Goal: Task Accomplishment & Management: Use online tool/utility

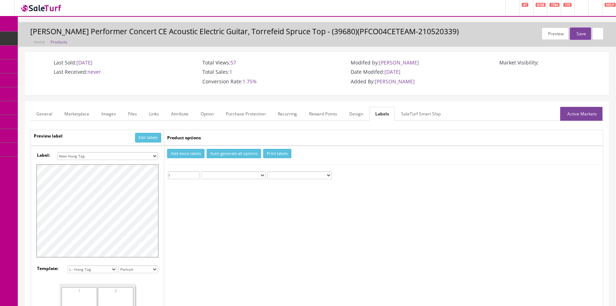
select select "16"
click at [57, 34] on link "Products" at bounding box center [55, 39] width 75 height 14
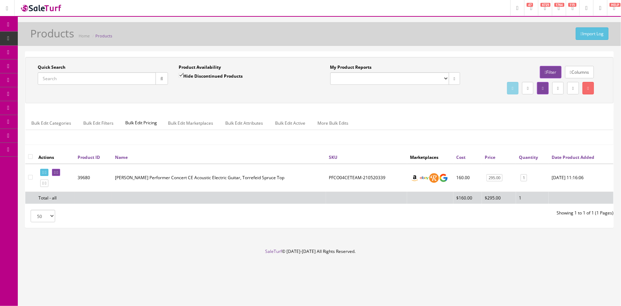
click at [89, 76] on input "Quick Search" at bounding box center [97, 78] width 118 height 12
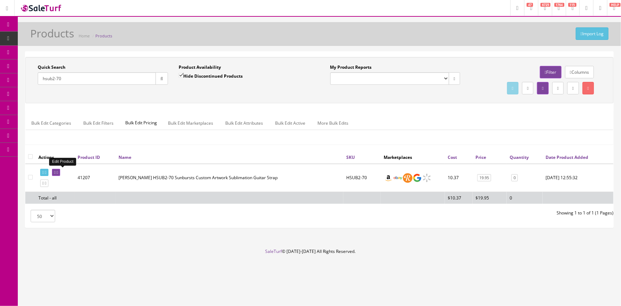
type input "hsub2-70"
click at [58, 171] on icon at bounding box center [57, 172] width 1 height 4
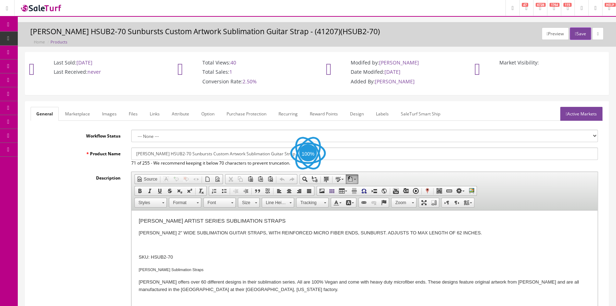
click at [106, 115] on link "Images" at bounding box center [109, 114] width 26 height 14
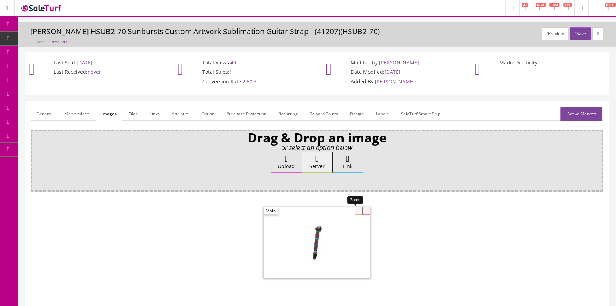
click at [352, 209] on div at bounding box center [317, 242] width 107 height 71
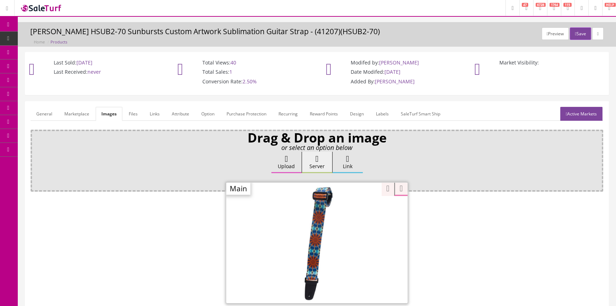
click at [63, 39] on span "Products" at bounding box center [54, 38] width 17 height 6
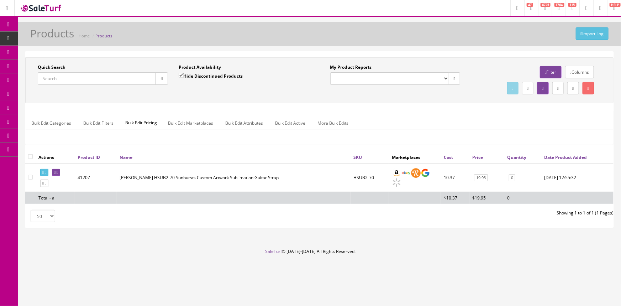
click at [95, 79] on input "Quick Search" at bounding box center [97, 78] width 118 height 12
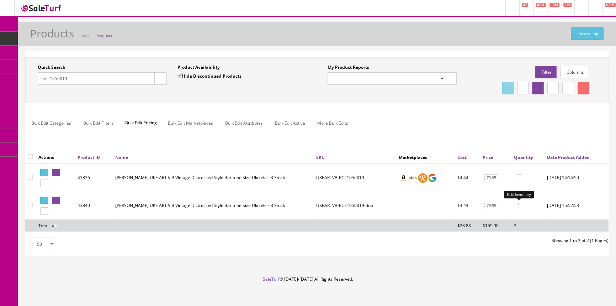
type input "ec21050019"
click at [520, 206] on link "1" at bounding box center [519, 205] width 6 height 7
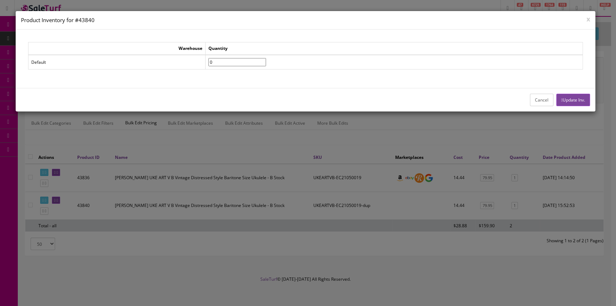
type input"] "0"
click at [266, 63] on input"] "0" at bounding box center [237, 62] width 58 height 8
click at [570, 100] on button "Update Inv." at bounding box center [573, 100] width 34 height 12
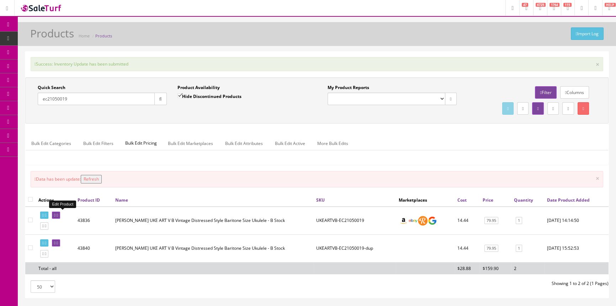
click at [55, 214] on icon at bounding box center [54, 215] width 1 height 4
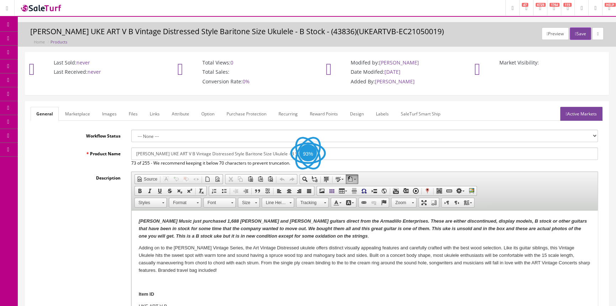
click at [382, 110] on link "Labels" at bounding box center [382, 114] width 24 height 14
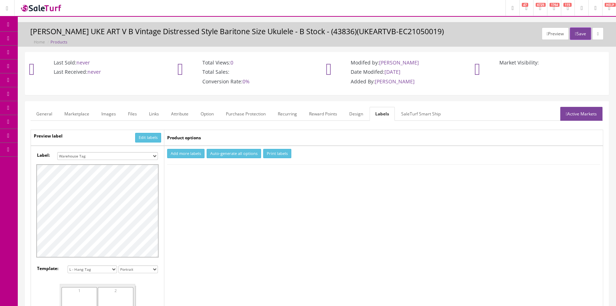
click at [143, 156] on select "Small Label 2 x 1 Label Shoe label 100 barcodes Dymo Label 2 X 1 Sticker Labels…" at bounding box center [107, 156] width 101 height 8
select select "16"
click at [57, 152] on select "Small Label 2 x 1 Label Shoe label 100 barcodes Dymo Label 2 X 1 Sticker Labels…" at bounding box center [107, 156] width 101 height 8
click at [191, 153] on button "Add more labels" at bounding box center [185, 154] width 37 height 10
type input "1"
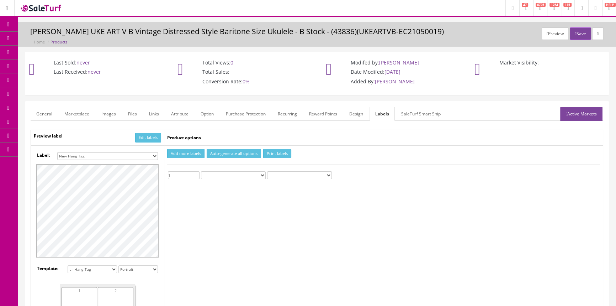
click at [197, 172] on input "1" at bounding box center [184, 175] width 32 height 8
click at [281, 153] on button "Print labels" at bounding box center [277, 154] width 28 height 10
click at [52, 39] on span "Products" at bounding box center [50, 38] width 17 height 6
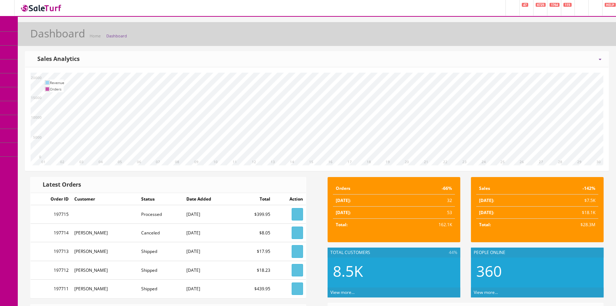
click at [50, 39] on span "Products" at bounding box center [50, 38] width 17 height 6
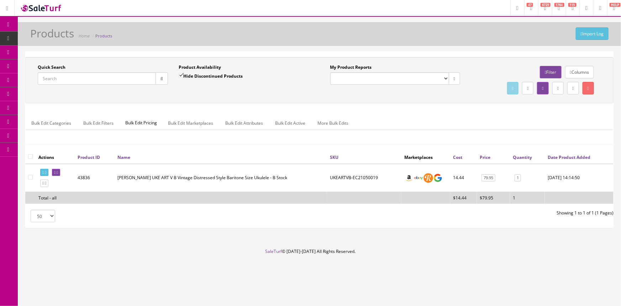
click at [69, 78] on input "Quick Search" at bounding box center [97, 78] width 118 height 12
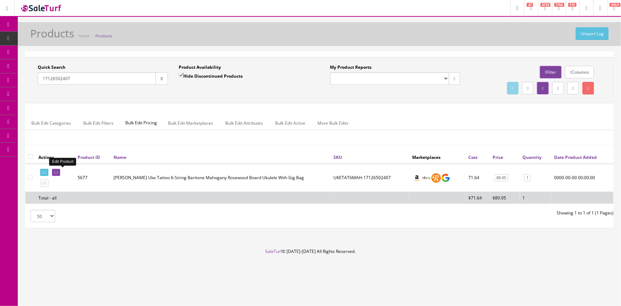
type input "17126502407"
click at [55, 172] on icon at bounding box center [54, 172] width 1 height 4
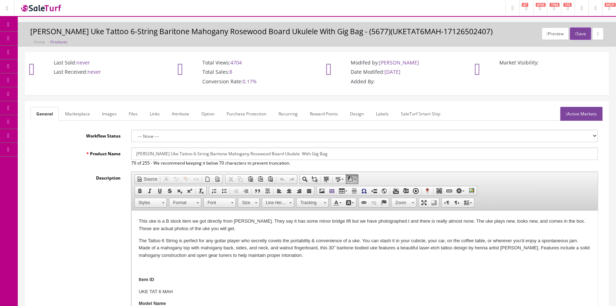
click at [381, 109] on link "Labels" at bounding box center [382, 114] width 24 height 14
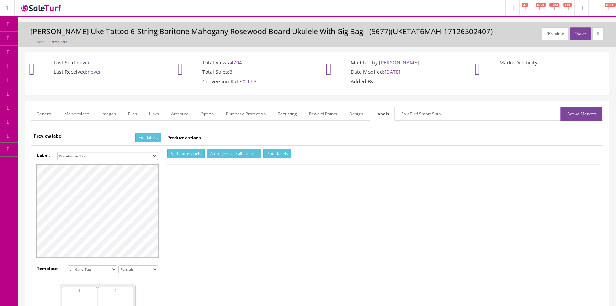
click at [109, 153] on select "Small Label 2 x 1 Label Shoe label 100 barcodes Dymo Label 2 X 1 Sticker Labels…" at bounding box center [107, 156] width 101 height 8
select select "16"
click at [57, 152] on select "Small Label 2 x 1 Label Shoe label 100 barcodes Dymo Label 2 X 1 Sticker Labels…" at bounding box center [107, 156] width 101 height 8
click at [185, 153] on button "Add more labels" at bounding box center [185, 154] width 37 height 10
type input "1"
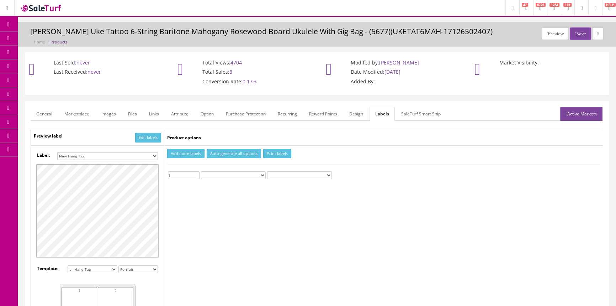
click at [196, 172] on input "1" at bounding box center [184, 175] width 32 height 8
click at [276, 153] on button "Print labels" at bounding box center [277, 154] width 28 height 10
click at [60, 39] on span "Products" at bounding box center [50, 38] width 17 height 6
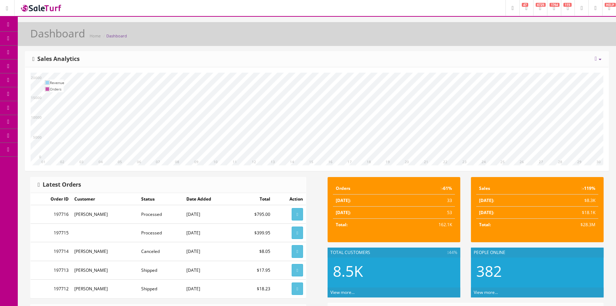
click at [56, 39] on span "Products" at bounding box center [50, 38] width 17 height 6
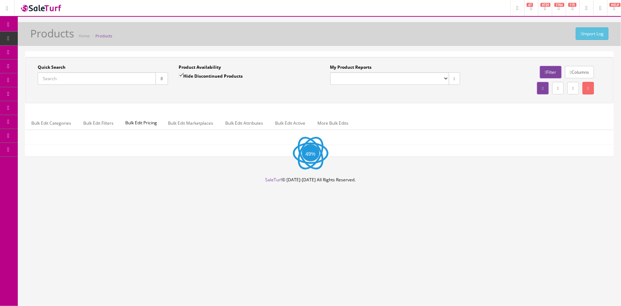
click at [78, 77] on input "Quick Search" at bounding box center [97, 78] width 118 height 12
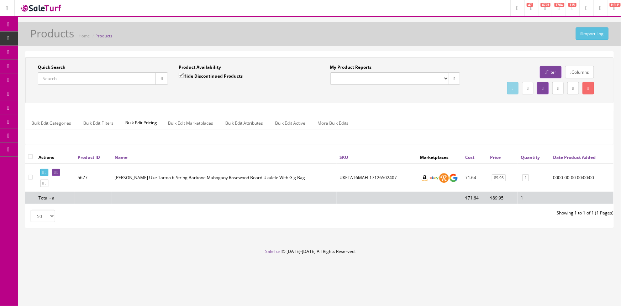
paste input "ARTVFOLK-200304520"
type input "ARTVFOLK-200304520"
click at [157, 76] on button "button" at bounding box center [161, 78] width 12 height 12
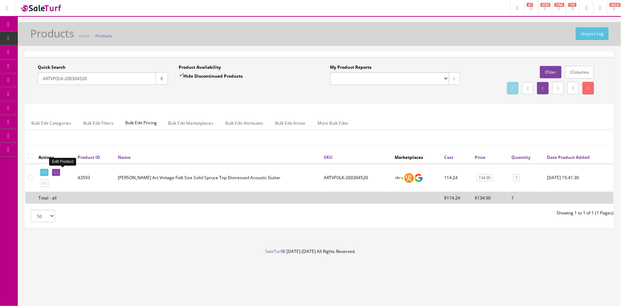
click at [55, 171] on icon at bounding box center [54, 172] width 1 height 4
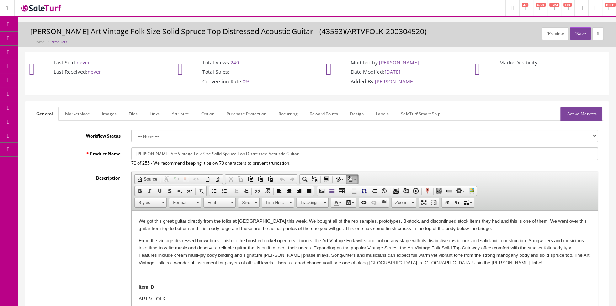
click at [382, 114] on link "Labels" at bounding box center [382, 114] width 24 height 14
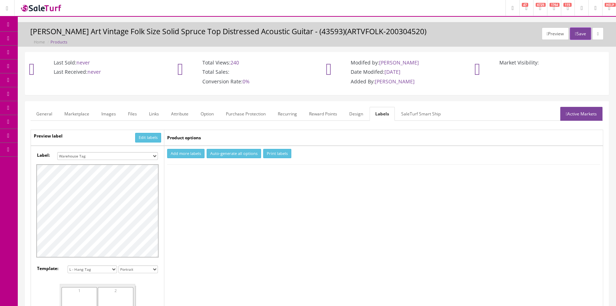
click at [140, 153] on select "Small Label 2 x 1 Label Shoe label 100 barcodes Dymo Label 2 X 1 Sticker Labels…" at bounding box center [107, 156] width 101 height 8
select select "16"
click at [57, 152] on select "Small Label 2 x 1 Label Shoe label 100 barcodes Dymo Label 2 X 1 Sticker Labels…" at bounding box center [107, 156] width 101 height 8
click at [188, 152] on button "Add more labels" at bounding box center [185, 154] width 37 height 10
type input "1"
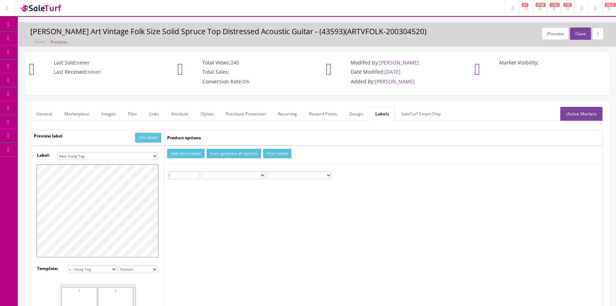
click at [196, 172] on input "1" at bounding box center [184, 175] width 32 height 8
click at [267, 154] on button "Print labels" at bounding box center [277, 154] width 28 height 10
click at [48, 111] on link "General" at bounding box center [44, 114] width 27 height 14
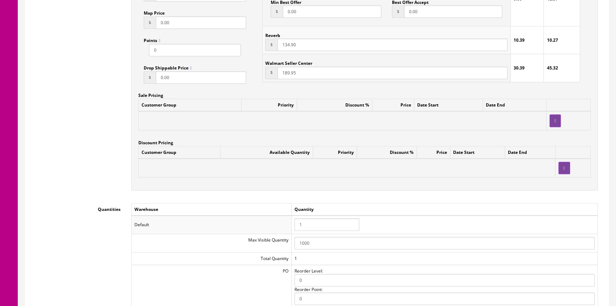
scroll to position [549, 0]
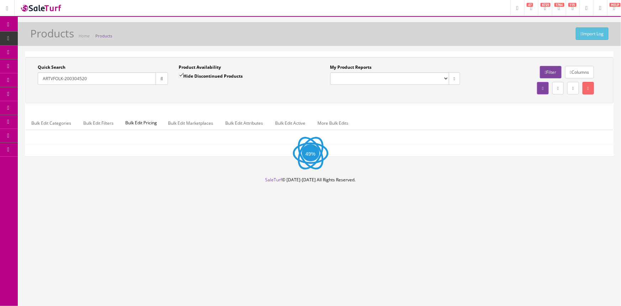
click at [112, 82] on input "ARTVFOLK-200304520" at bounding box center [97, 78] width 118 height 12
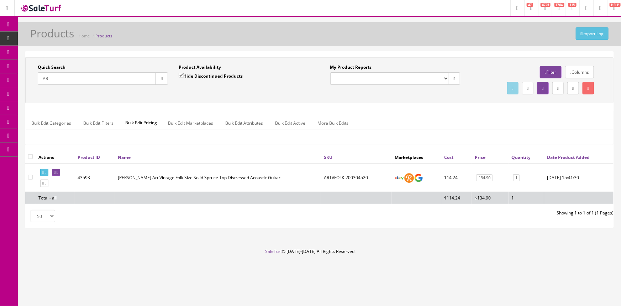
type input "A"
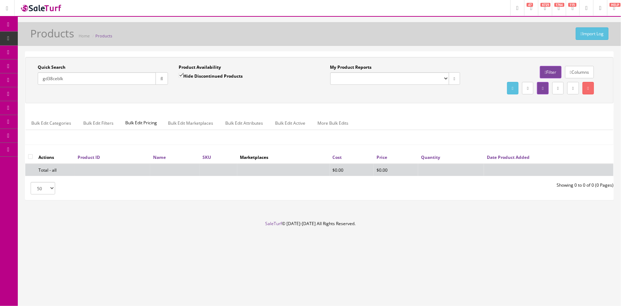
type input "gd38ceblk"
click at [180, 75] on input "Hide Discontinued Products" at bounding box center [181, 75] width 5 height 5
checkbox input "false"
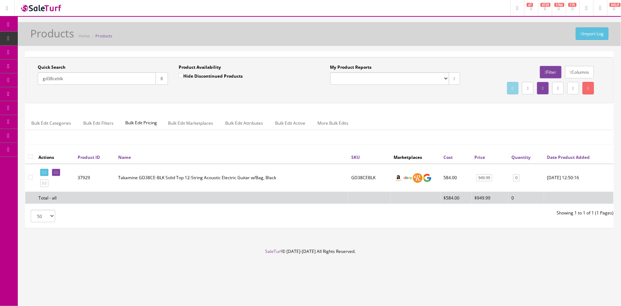
click at [52, 79] on input "gd38ceblk" at bounding box center [97, 78] width 118 height 12
type input "gd38ceblk"
click at [58, 172] on icon at bounding box center [57, 172] width 1 height 4
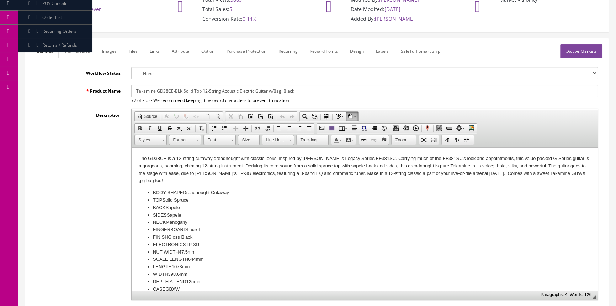
scroll to position [32, 0]
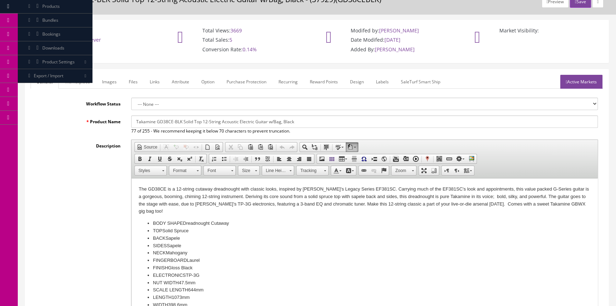
click at [107, 82] on link "Images" at bounding box center [109, 82] width 26 height 14
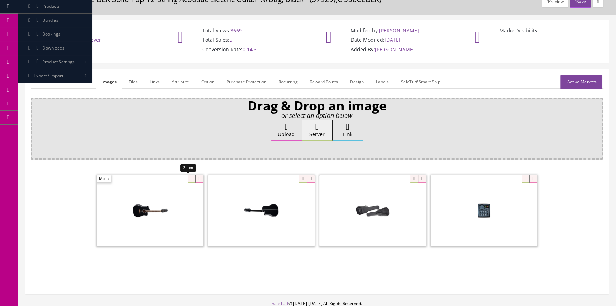
click at [188, 176] on div at bounding box center [150, 210] width 107 height 71
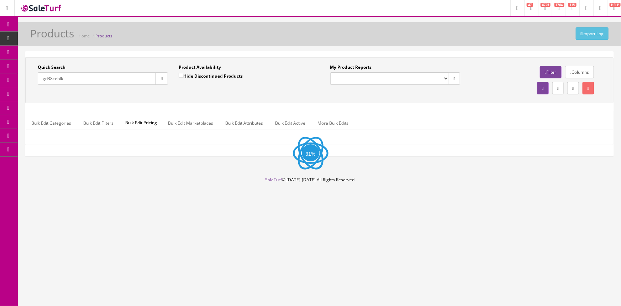
click at [85, 79] on input "gd38ceblk" at bounding box center [97, 78] width 118 height 12
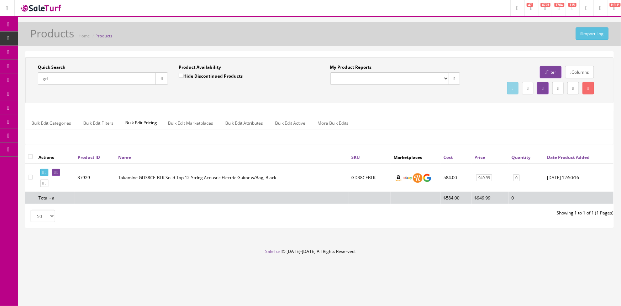
type input "g"
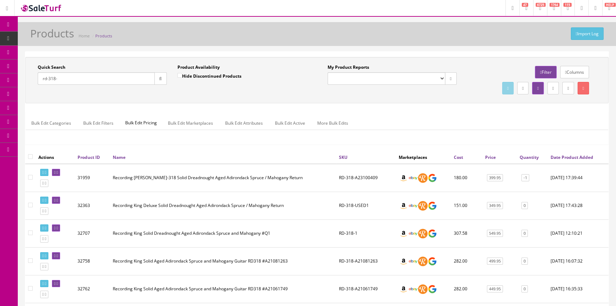
drag, startPoint x: 71, startPoint y: 79, endPoint x: 39, endPoint y: 80, distance: 31.7
click at [39, 80] on input "rd-318-" at bounding box center [96, 78] width 117 height 12
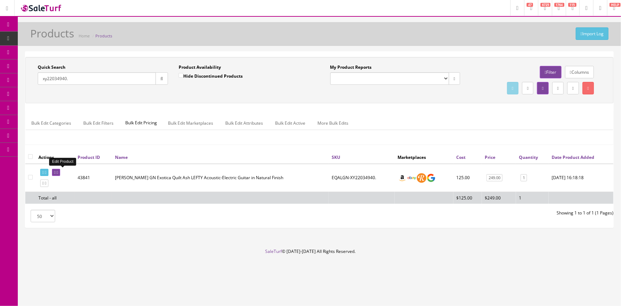
type input "xy22034940."
click at [55, 170] on icon at bounding box center [54, 172] width 1 height 4
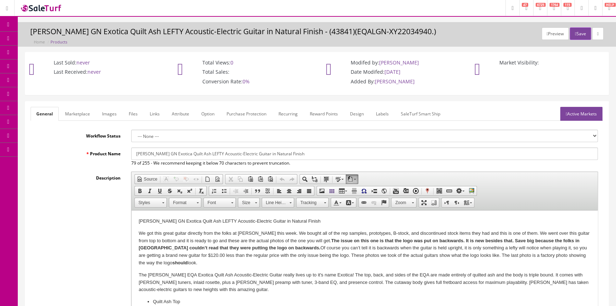
click at [387, 113] on link "Labels" at bounding box center [382, 114] width 24 height 14
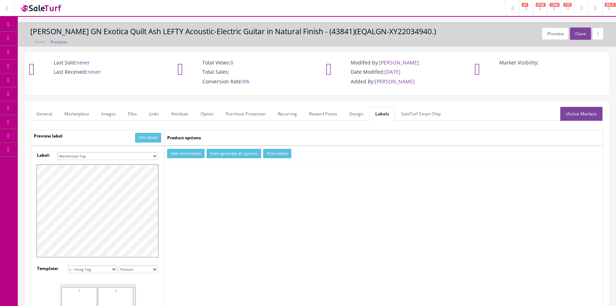
click at [146, 155] on select "Small Label 2 x 1 Label Shoe label 100 barcodes Dymo Label 2 X 1 Sticker Labels…" at bounding box center [107, 156] width 101 height 8
select select "16"
click at [57, 152] on select "Small Label 2 x 1 Label Shoe label 100 barcodes Dymo Label 2 X 1 Sticker Labels…" at bounding box center [107, 156] width 101 height 8
click at [185, 154] on button "Add more labels" at bounding box center [185, 154] width 37 height 10
type input "1"
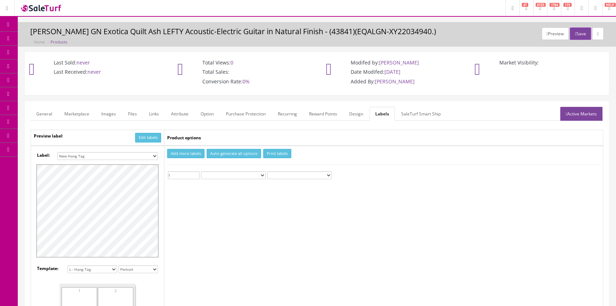
click at [196, 172] on input "1" at bounding box center [184, 175] width 32 height 8
click at [280, 149] on button "Print labels" at bounding box center [277, 154] width 28 height 10
click at [79, 39] on link "Products" at bounding box center [55, 39] width 75 height 14
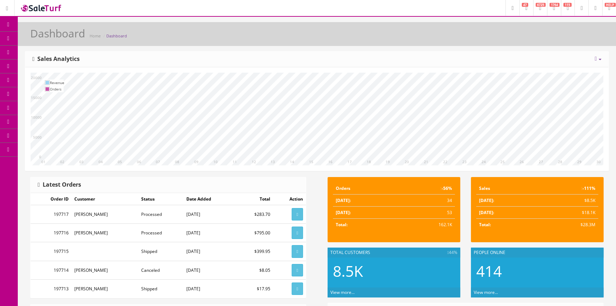
click at [71, 38] on link "Products" at bounding box center [55, 39] width 75 height 14
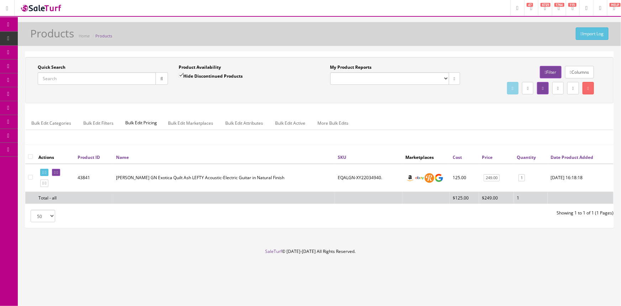
click at [76, 78] on input "Quick Search" at bounding box center [97, 78] width 118 height 12
type input "18080127040"
click at [55, 171] on icon at bounding box center [54, 172] width 1 height 4
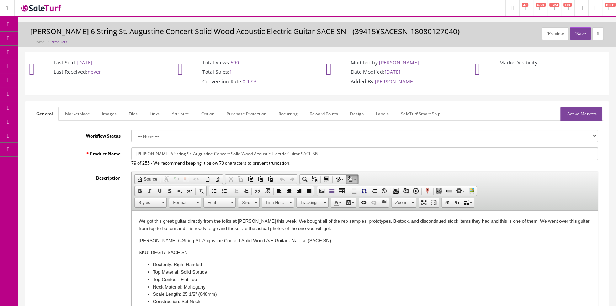
click at [380, 111] on link "Labels" at bounding box center [382, 114] width 24 height 14
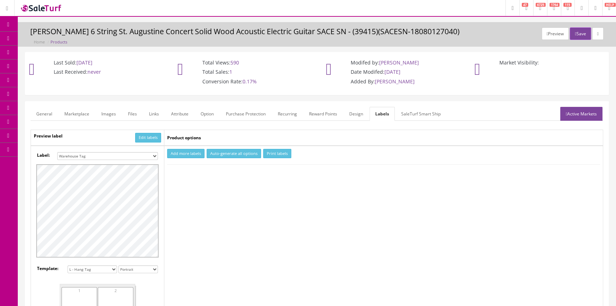
click at [112, 154] on select "Small Label 2 x 1 Label Shoe label 100 barcodes Dymo Label 2 X 1 Sticker Labels…" at bounding box center [107, 156] width 101 height 8
select select "16"
click at [57, 152] on select "Small Label 2 x 1 Label Shoe label 100 barcodes Dymo Label 2 X 1 Sticker Labels…" at bounding box center [107, 156] width 101 height 8
click at [189, 154] on button "Add more labels" at bounding box center [185, 154] width 37 height 10
type input "1"
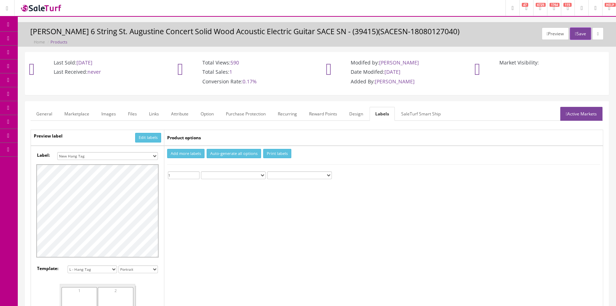
click at [196, 173] on input "1" at bounding box center [184, 175] width 32 height 8
click at [287, 154] on button "Print labels" at bounding box center [277, 154] width 28 height 10
click at [79, 36] on link "Products" at bounding box center [55, 39] width 75 height 14
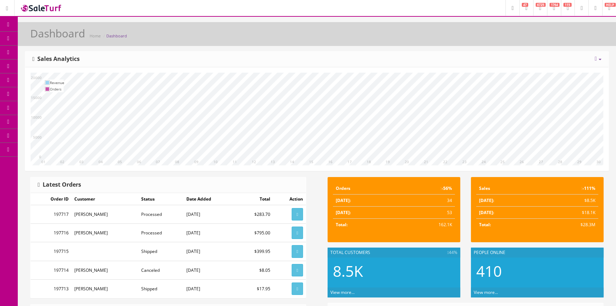
click at [60, 36] on span "Products" at bounding box center [50, 38] width 17 height 6
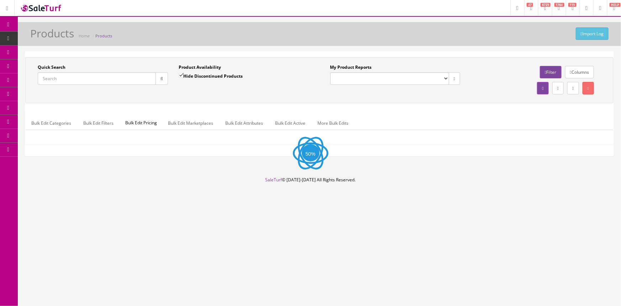
drag, startPoint x: 71, startPoint y: 79, endPoint x: 89, endPoint y: 74, distance: 18.6
click at [71, 78] on input "Quick Search" at bounding box center [97, 78] width 118 height 12
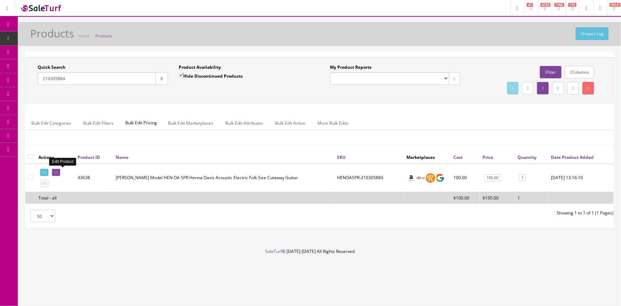
type input "210305884"
click at [55, 170] on icon at bounding box center [54, 172] width 1 height 4
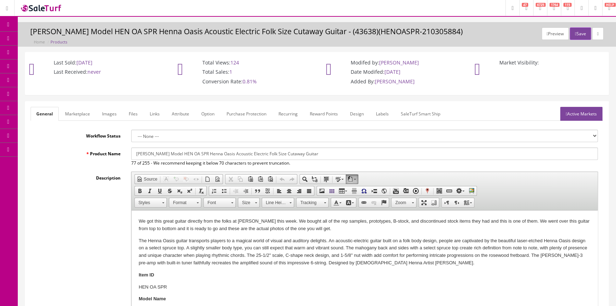
click at [387, 112] on link "Labels" at bounding box center [382, 114] width 24 height 14
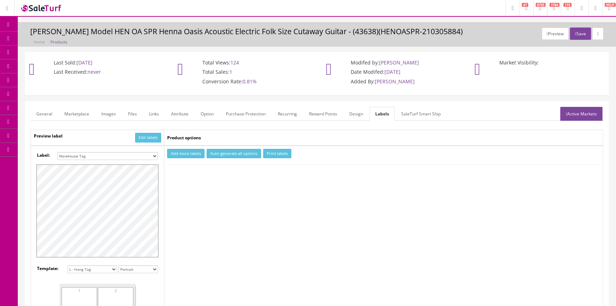
click at [93, 156] on select "Small Label 2 x 1 Label Shoe label 100 barcodes Dymo Label 2 X 1 Sticker Labels…" at bounding box center [107, 156] width 101 height 8
select select "16"
click at [57, 152] on select "Small Label 2 x 1 Label Shoe label 100 barcodes Dymo Label 2 X 1 Sticker Labels…" at bounding box center [107, 156] width 101 height 8
click at [187, 153] on button "Add more labels" at bounding box center [185, 154] width 37 height 10
type input "1"
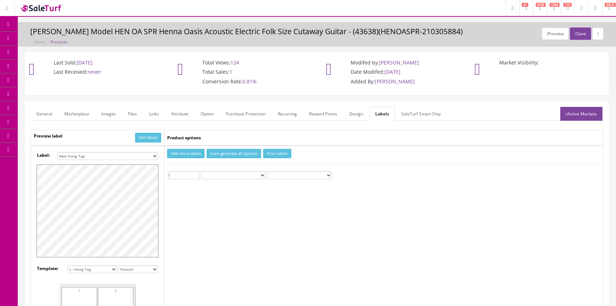
click at [196, 172] on input "1" at bounding box center [184, 175] width 32 height 8
click at [270, 156] on button "Print labels" at bounding box center [277, 154] width 28 height 10
click at [51, 65] on span "POS Console" at bounding box center [54, 66] width 25 height 6
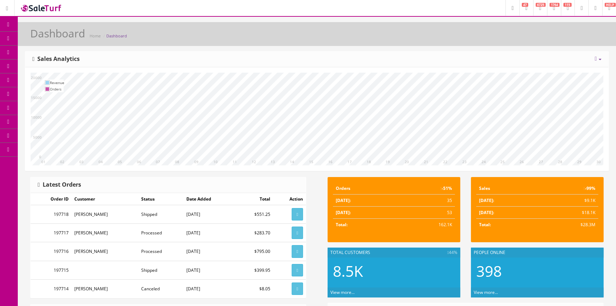
click at [56, 65] on span "POS Console" at bounding box center [54, 66] width 25 height 6
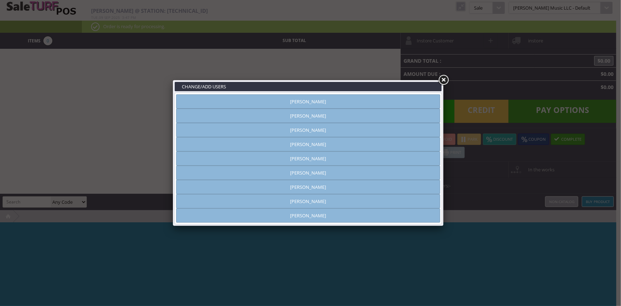
type input "[PERSON_NAME]"
click at [277, 195] on link "[PERSON_NAME]" at bounding box center [308, 201] width 264 height 14
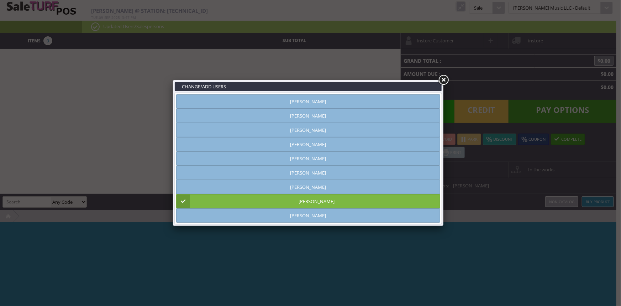
click at [441, 79] on link at bounding box center [443, 80] width 13 height 13
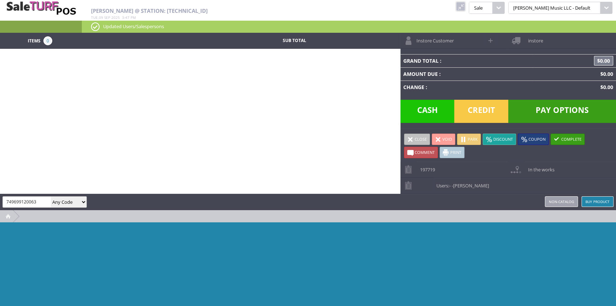
type input "749699120063"
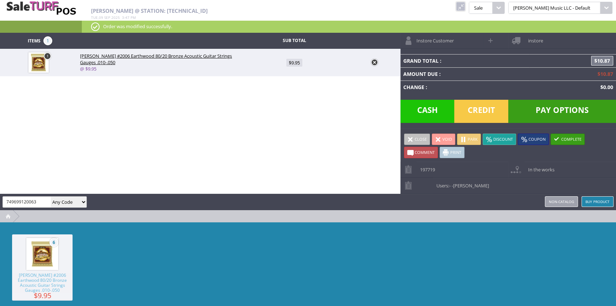
type input "749699120063"
type input "733074270092"
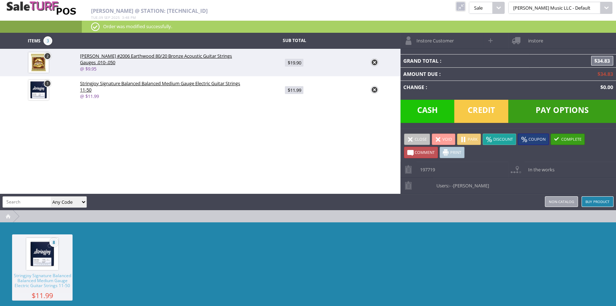
click at [434, 109] on span "Cash" at bounding box center [427, 111] width 54 height 23
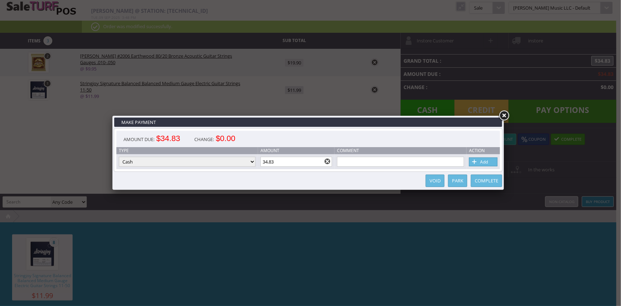
click at [308, 163] on input "34.83" at bounding box center [296, 161] width 72 height 10
click at [476, 161] on span at bounding box center [474, 162] width 7 height 8
type input "0"
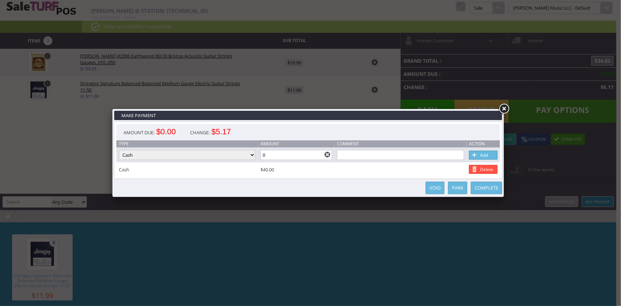
click at [479, 188] on link "Complete" at bounding box center [486, 187] width 31 height 12
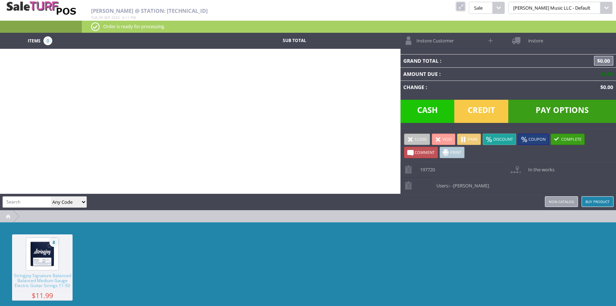
click at [465, 5] on link at bounding box center [460, 6] width 9 height 9
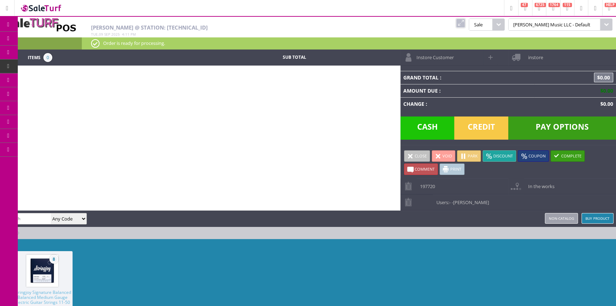
click at [54, 80] on span "Order List" at bounding box center [52, 80] width 21 height 6
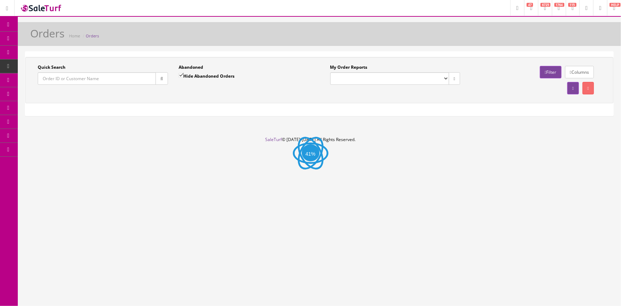
drag, startPoint x: 142, startPoint y: 79, endPoint x: 329, endPoint y: 47, distance: 190.0
click at [142, 79] on input "Quick Search" at bounding box center [97, 78] width 118 height 12
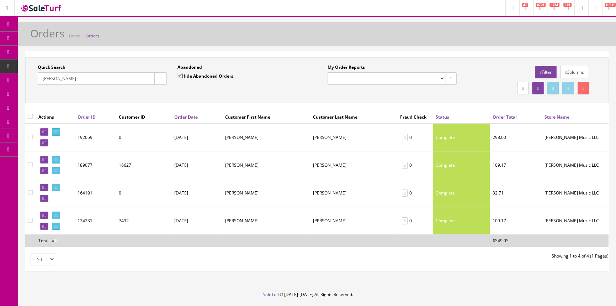
click at [51, 78] on input "[PERSON_NAME]" at bounding box center [96, 78] width 117 height 12
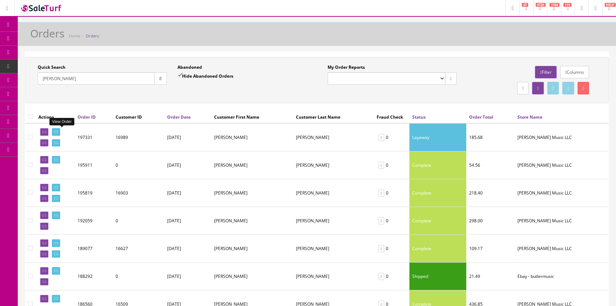
type input "[PERSON_NAME]"
drag, startPoint x: 59, startPoint y: 131, endPoint x: 75, endPoint y: 117, distance: 20.7
click at [55, 130] on icon at bounding box center [54, 132] width 1 height 4
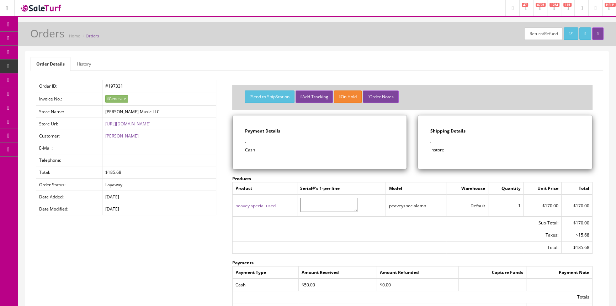
click at [33, 63] on link "POS Console" at bounding box center [55, 66] width 75 height 14
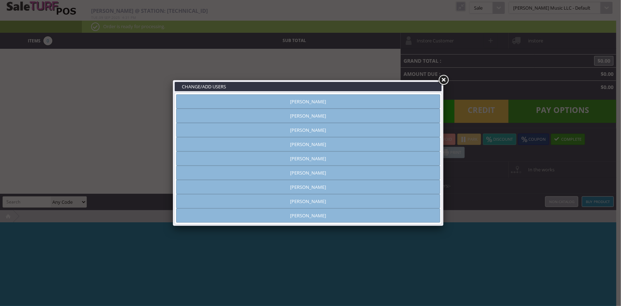
type input "[PERSON_NAME]"
click at [318, 202] on link "[PERSON_NAME]" at bounding box center [308, 201] width 264 height 14
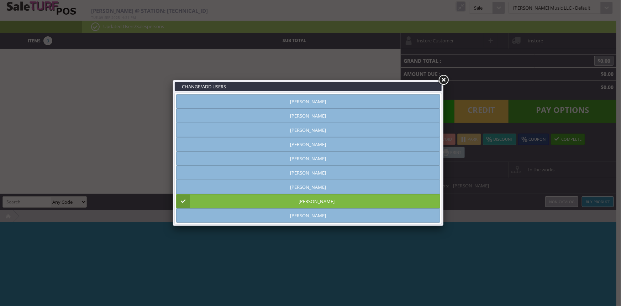
click at [444, 78] on link at bounding box center [443, 80] width 13 height 13
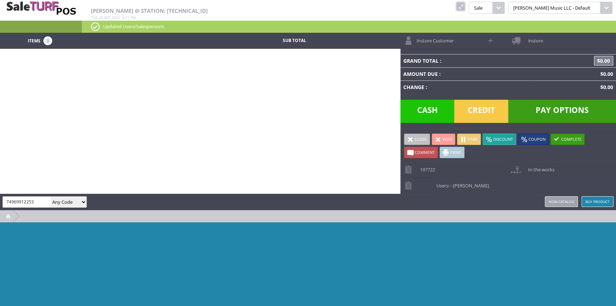
type input "749699122531"
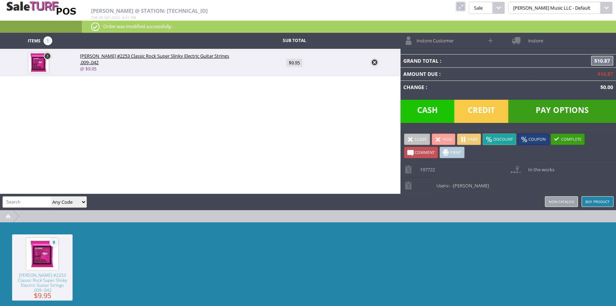
click at [431, 114] on span "Cash" at bounding box center [427, 111] width 54 height 23
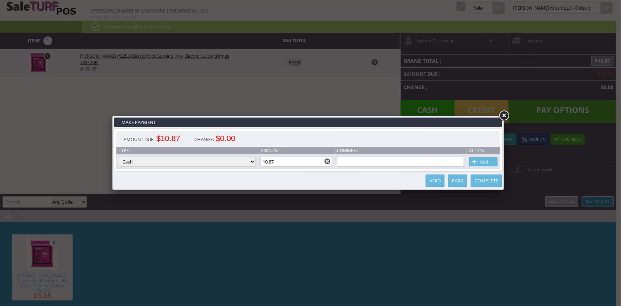
click at [291, 164] on input "10.87" at bounding box center [296, 161] width 72 height 10
click at [473, 162] on span at bounding box center [474, 162] width 7 height 8
type input "0"
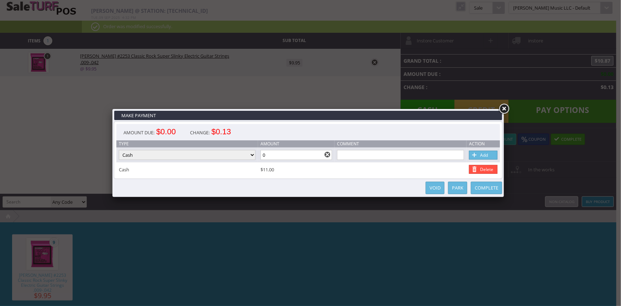
click at [483, 185] on link "Complete" at bounding box center [486, 187] width 31 height 12
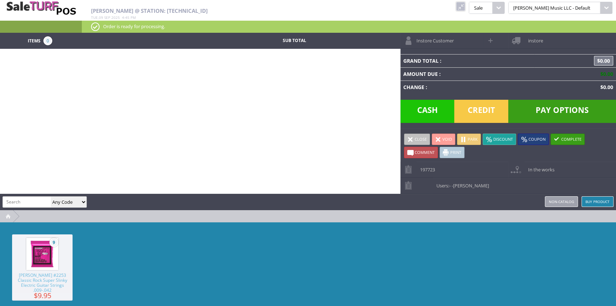
click at [465, 5] on link at bounding box center [460, 6] width 9 height 9
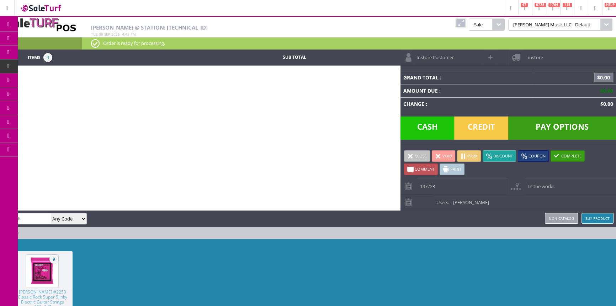
click at [62, 37] on span "Products" at bounding box center [51, 38] width 19 height 6
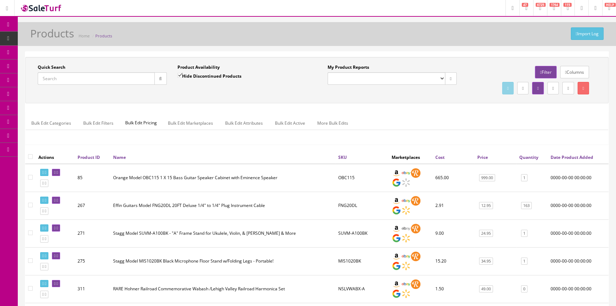
click at [89, 80] on input "Quick Search" at bounding box center [96, 78] width 117 height 12
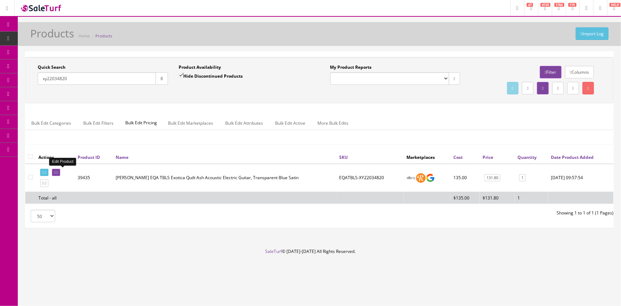
type input "xy22034820"
click at [58, 171] on link at bounding box center [56, 172] width 8 height 7
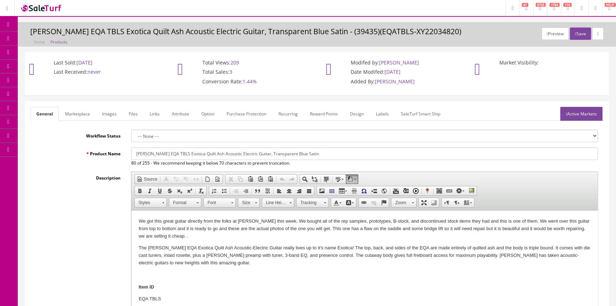
click at [382, 109] on link "Labels" at bounding box center [382, 114] width 24 height 14
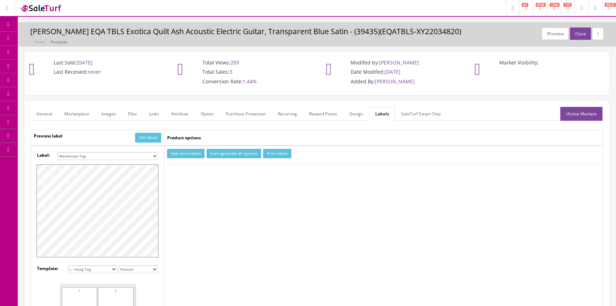
click at [119, 154] on select "Small Label 2 x 1 Label Shoe label 100 barcodes Dymo Label 2 X 1 Sticker Labels…" at bounding box center [107, 156] width 101 height 8
select select "16"
click at [57, 152] on select "Small Label 2 x 1 Label Shoe label 100 barcodes Dymo Label 2 X 1 Sticker Labels…" at bounding box center [107, 156] width 101 height 8
click at [171, 150] on button "Add more labels" at bounding box center [185, 154] width 37 height 10
type input "1"
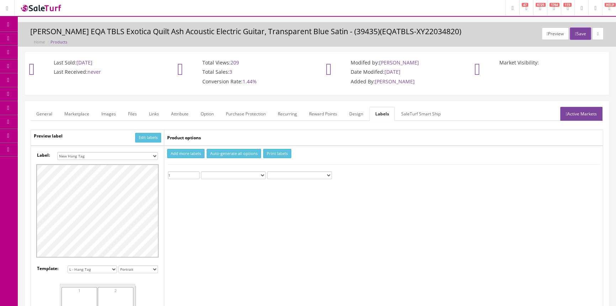
click at [196, 172] on input "1" at bounding box center [184, 175] width 32 height 8
click at [273, 152] on button "Print labels" at bounding box center [277, 154] width 28 height 10
click at [49, 36] on span "Products" at bounding box center [50, 38] width 17 height 6
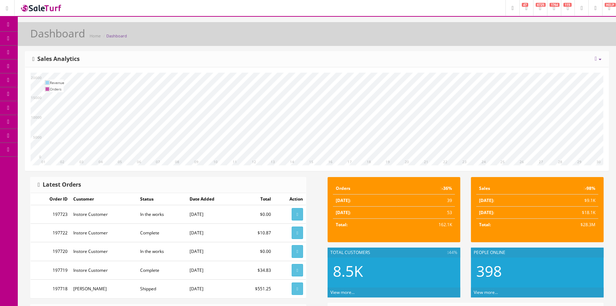
click at [60, 35] on span "Products" at bounding box center [50, 38] width 17 height 6
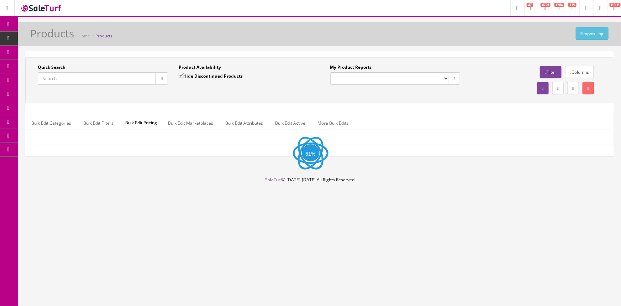
click at [121, 77] on input "Quick Search" at bounding box center [97, 78] width 118 height 12
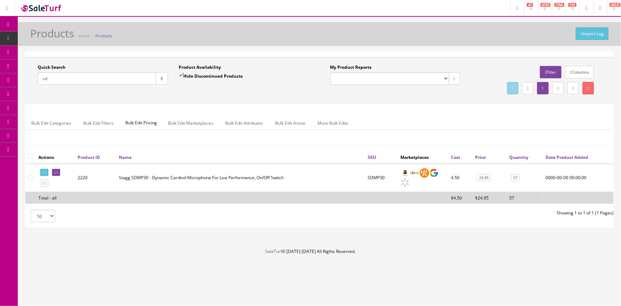
type input "s"
type input "l"
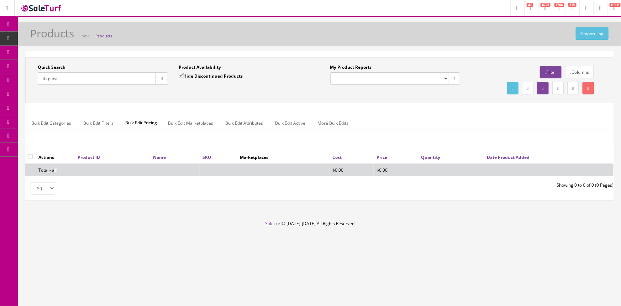
type input "th-gibst"
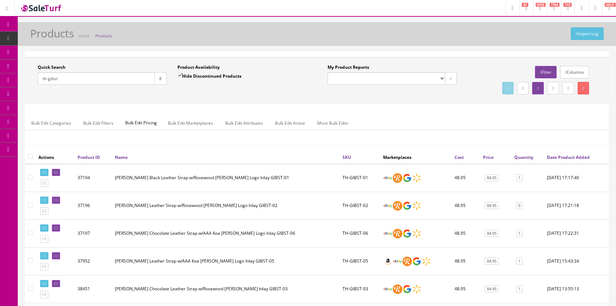
drag, startPoint x: 68, startPoint y: 78, endPoint x: 21, endPoint y: 81, distance: 47.4
click at [21, 81] on div "Quick Search th-gibst Date From Product Availability Hide Discontinued Products…" at bounding box center [317, 225] width 598 height 349
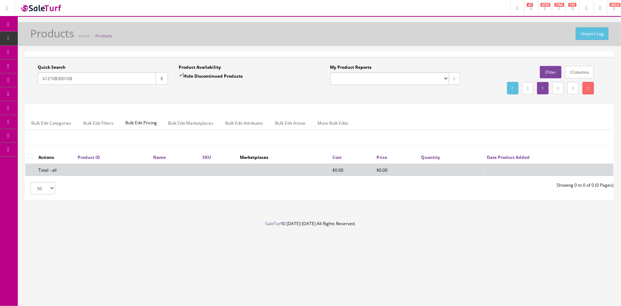
type input "k12108300168"
click at [180, 75] on input "Hide Discontinued Products" at bounding box center [181, 75] width 5 height 5
checkbox input "false"
click at [44, 78] on input "k12108300168" at bounding box center [97, 78] width 118 height 12
type input "12108300168"
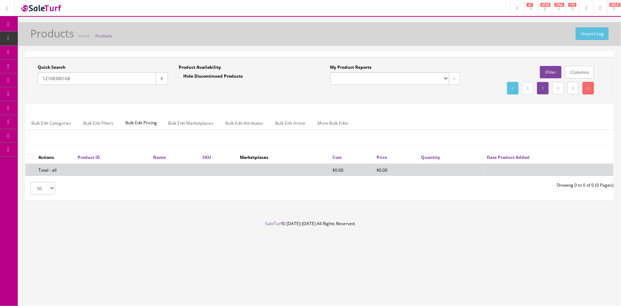
drag, startPoint x: 77, startPoint y: 81, endPoint x: 24, endPoint y: 90, distance: 54.1
click at [24, 90] on div "Quick Search 12108300168 Date From Product Availability Hide Discontinued Produ…" at bounding box center [319, 128] width 603 height 155
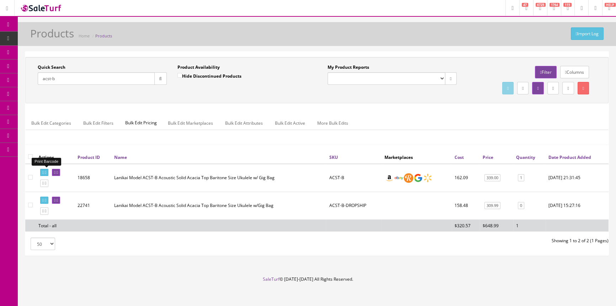
click at [44, 171] on icon at bounding box center [42, 172] width 1 height 4
drag, startPoint x: 60, startPoint y: 78, endPoint x: 53, endPoint y: 83, distance: 8.9
click at [27, 86] on div "Quick Search acst-b Date From Product Availability Hide Discontinued Products D…" at bounding box center [172, 77] width 290 height 26
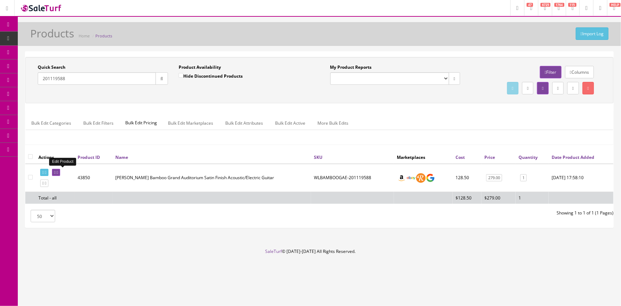
type input "201119588"
click at [58, 171] on link at bounding box center [56, 172] width 8 height 7
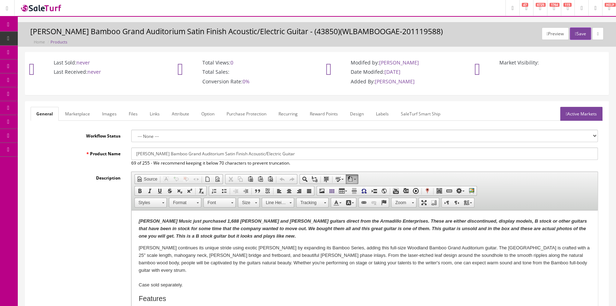
click at [381, 110] on link "Labels" at bounding box center [382, 114] width 24 height 14
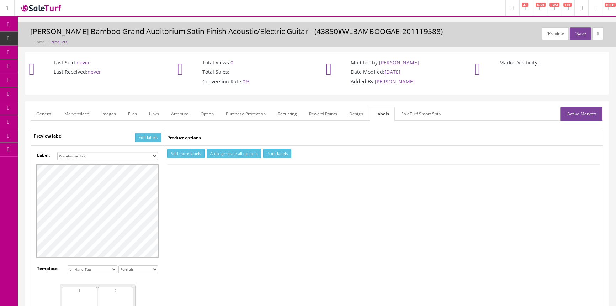
click at [154, 153] on select "Small Label 2 x 1 Label Shoe label 100 barcodes Dymo Label 2 X 1 Sticker Labels…" at bounding box center [107, 156] width 101 height 8
select select "16"
click at [57, 152] on select "Small Label 2 x 1 Label Shoe label 100 barcodes Dymo Label 2 X 1 Sticker Labels…" at bounding box center [107, 156] width 101 height 8
click at [183, 151] on button "Add more labels" at bounding box center [185, 154] width 37 height 10
type input "1"
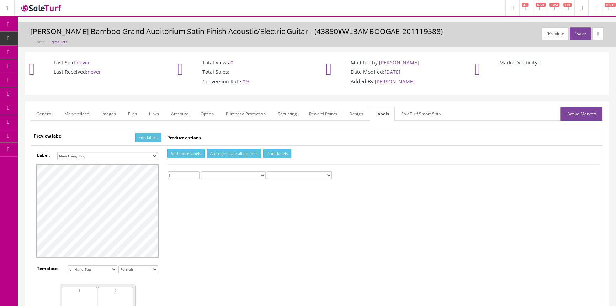
click at [196, 174] on input "1" at bounding box center [184, 175] width 32 height 8
click at [270, 152] on button "Print labels" at bounding box center [277, 154] width 28 height 10
